Goal: Task Accomplishment & Management: Use online tool/utility

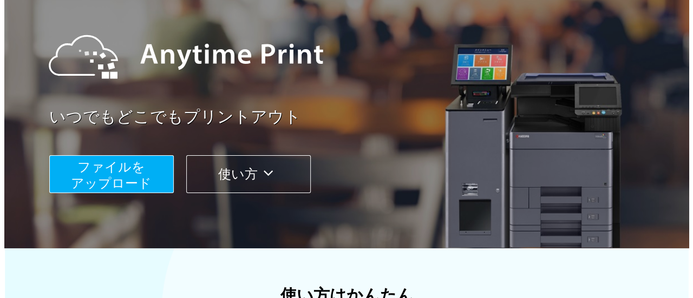
scroll to position [108, 0]
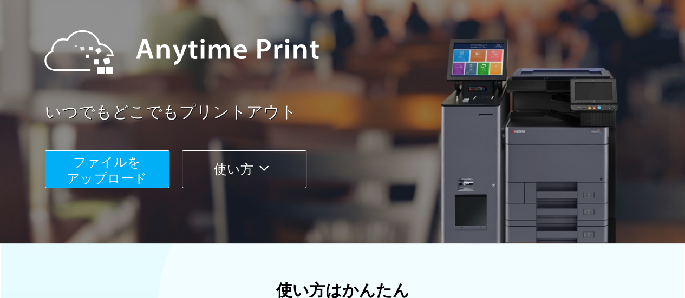
click at [141, 167] on button "ファイルを ​​アップロード" at bounding box center [107, 170] width 125 height 38
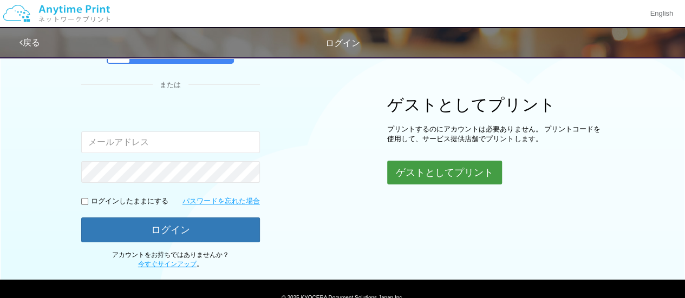
click at [458, 170] on button "ゲストとしてプリント" at bounding box center [444, 173] width 115 height 24
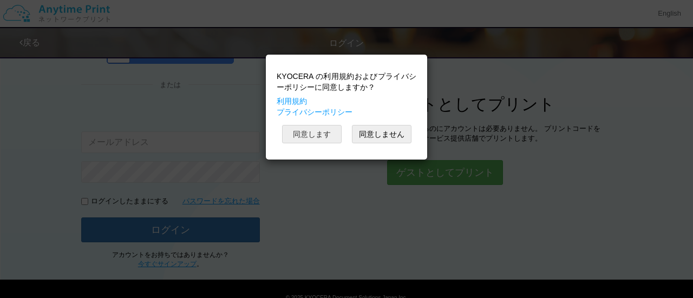
click at [330, 136] on button "同意します" at bounding box center [312, 134] width 60 height 18
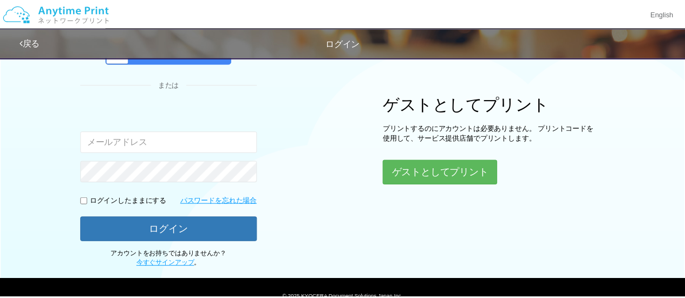
scroll to position [108, 0]
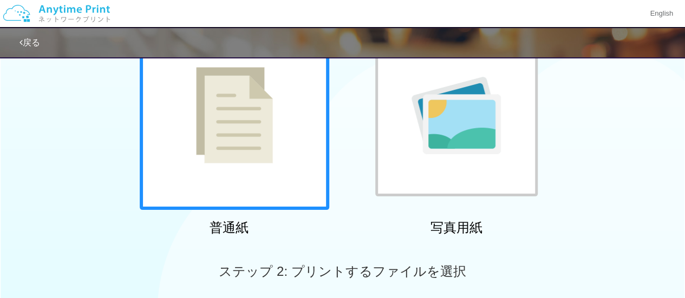
click at [296, 162] on div at bounding box center [235, 116] width 190 height 190
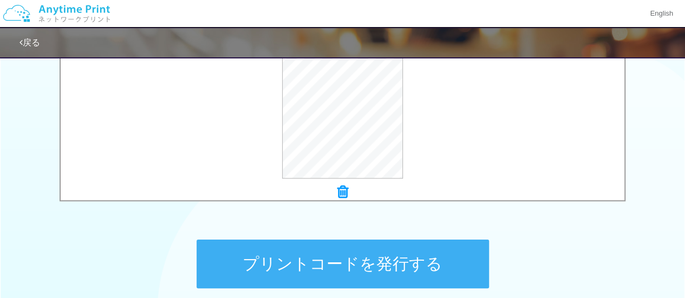
scroll to position [433, 0]
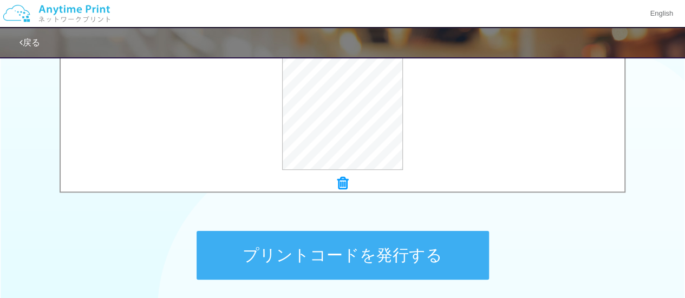
click at [320, 237] on button "プリントコードを発行する" at bounding box center [343, 255] width 292 height 49
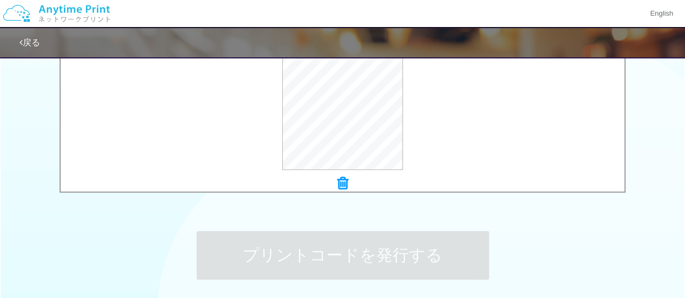
scroll to position [0, 0]
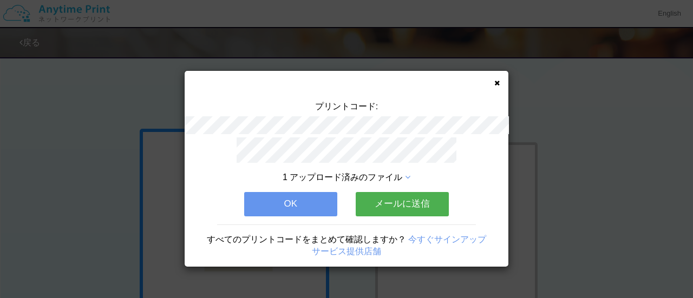
click at [378, 202] on button "メールに送信" at bounding box center [402, 204] width 93 height 24
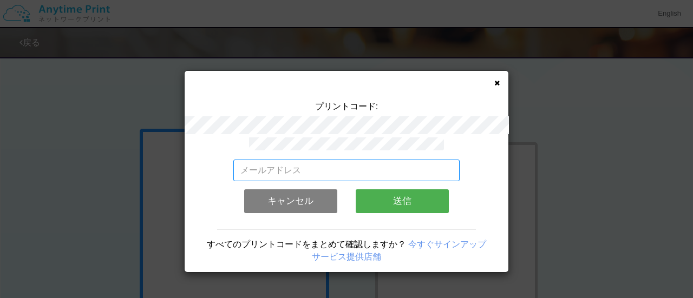
click at [358, 164] on input "email" at bounding box center [346, 171] width 227 height 22
type input "[EMAIL_ADDRESS][DOMAIN_NAME]"
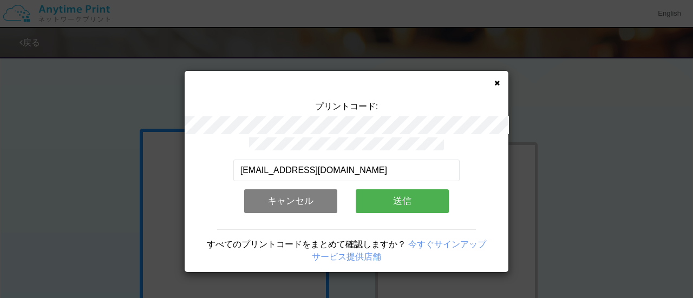
click at [376, 193] on button "送信" at bounding box center [402, 202] width 93 height 24
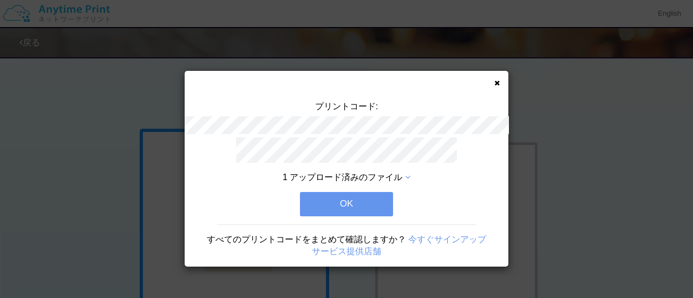
click at [353, 203] on button "OK" at bounding box center [346, 204] width 93 height 24
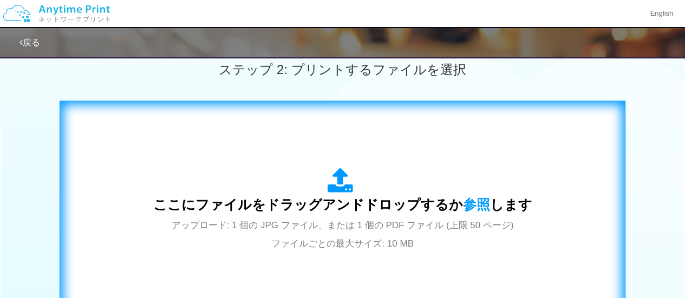
scroll to position [308, 0]
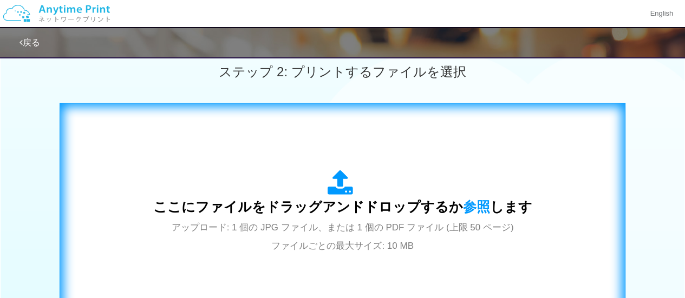
click at [335, 199] on span "ここにファイルをドラッグアンドドロップするか 参照 します" at bounding box center [342, 206] width 379 height 15
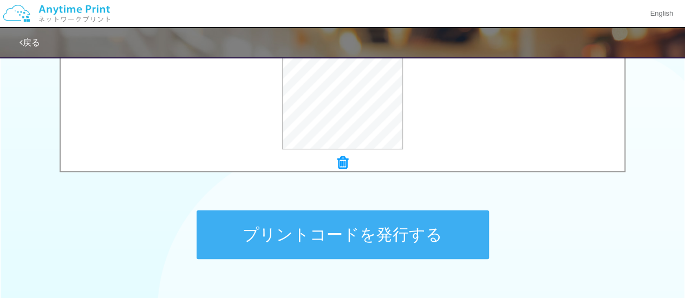
scroll to position [471, 0]
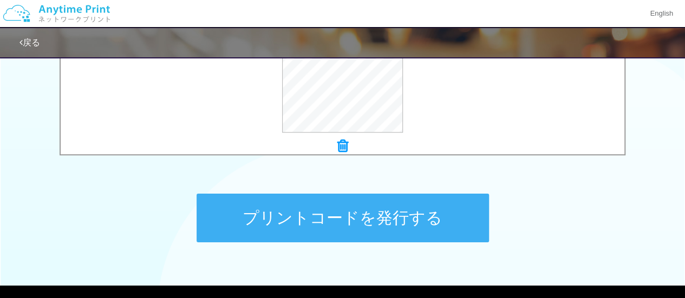
click at [295, 210] on button "プリントコードを発行する" at bounding box center [343, 218] width 292 height 49
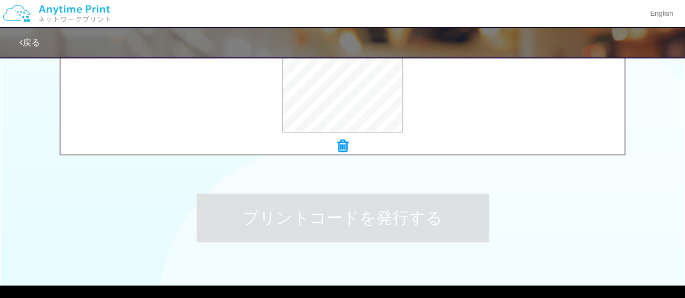
scroll to position [0, 0]
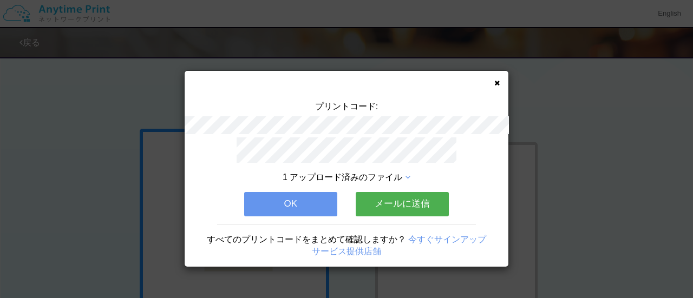
click at [383, 199] on button "メールに送信" at bounding box center [402, 204] width 93 height 24
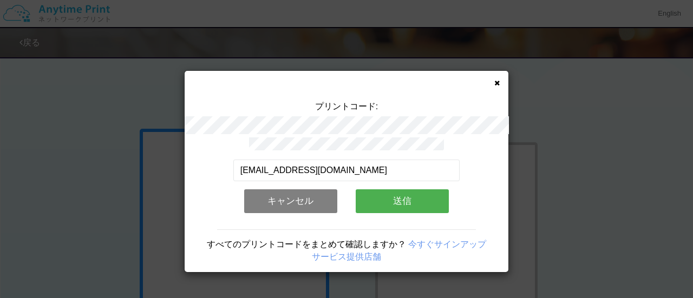
click at [383, 199] on button "送信" at bounding box center [402, 202] width 93 height 24
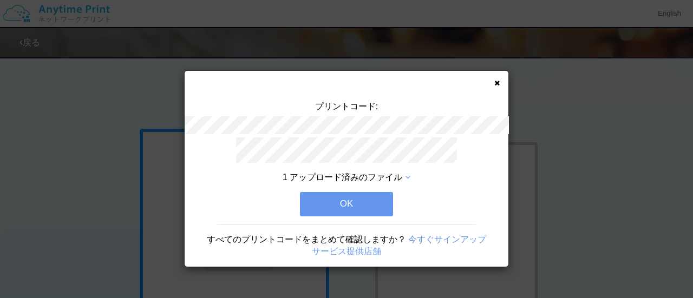
click at [360, 199] on button "OK" at bounding box center [346, 204] width 93 height 24
